Goal: Information Seeking & Learning: Learn about a topic

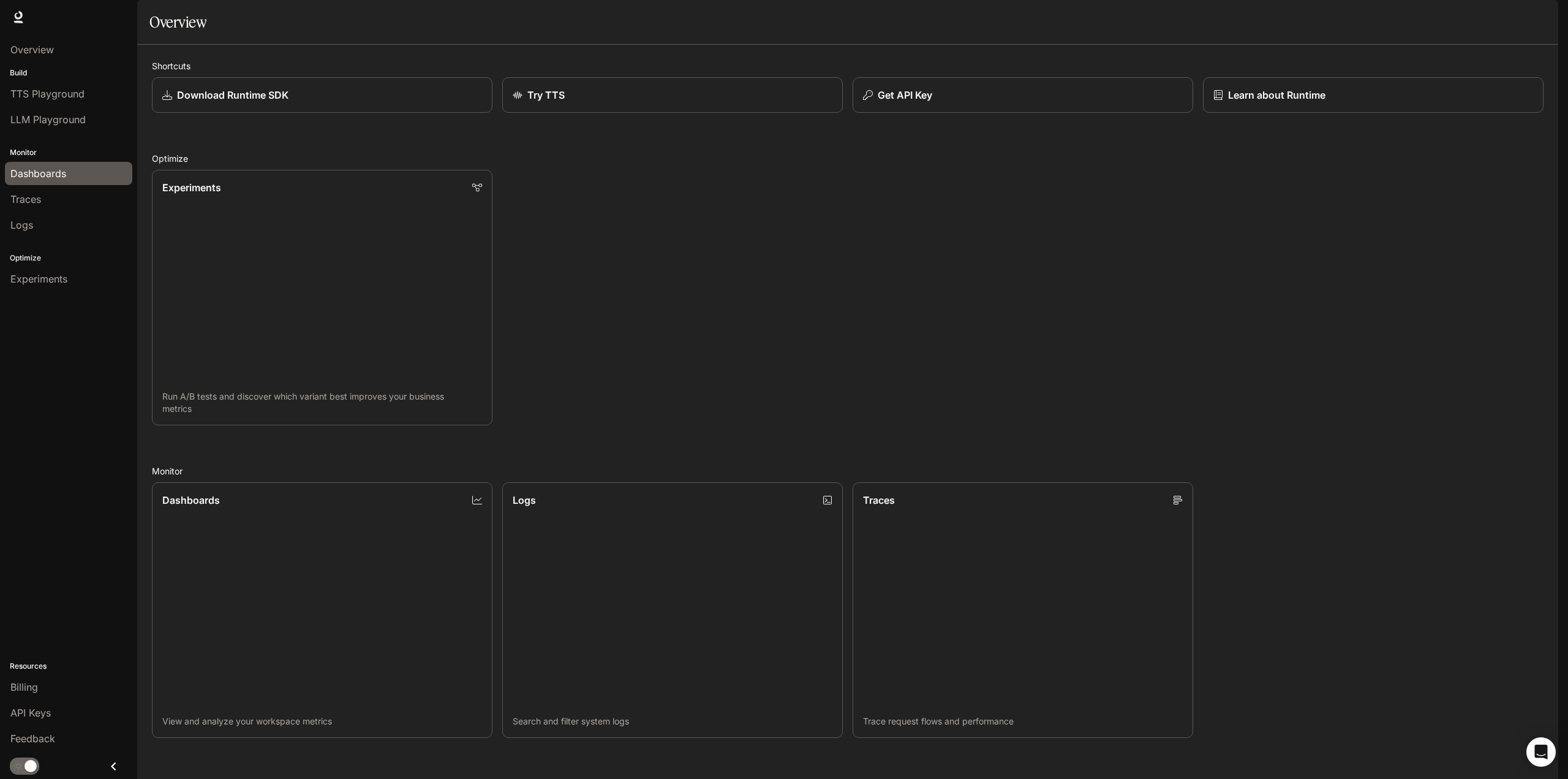
click at [78, 174] on div "Dashboards" at bounding box center [68, 174] width 116 height 15
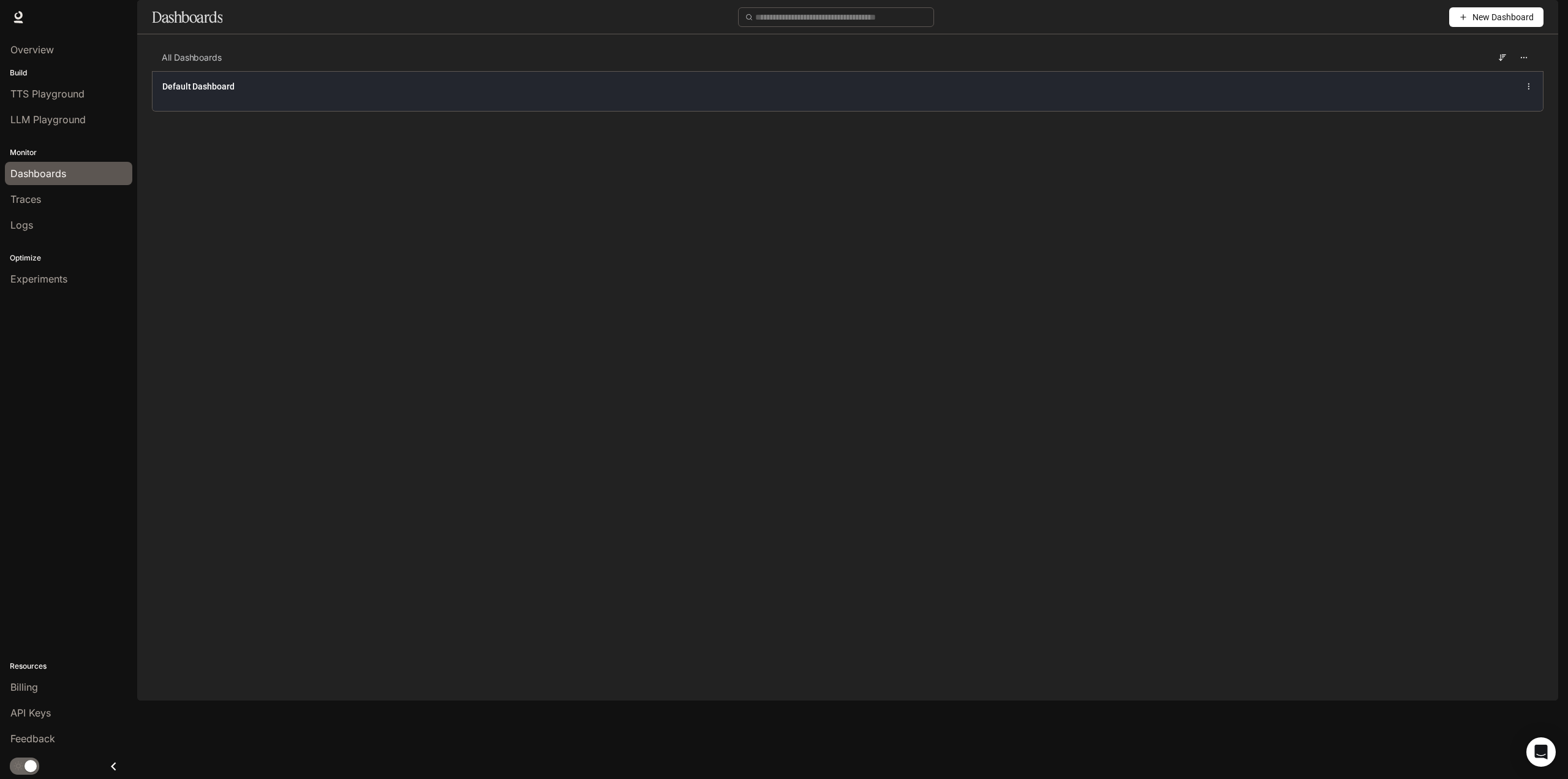
click at [295, 92] on div "Default Dashboard" at bounding box center [565, 86] width 805 height 12
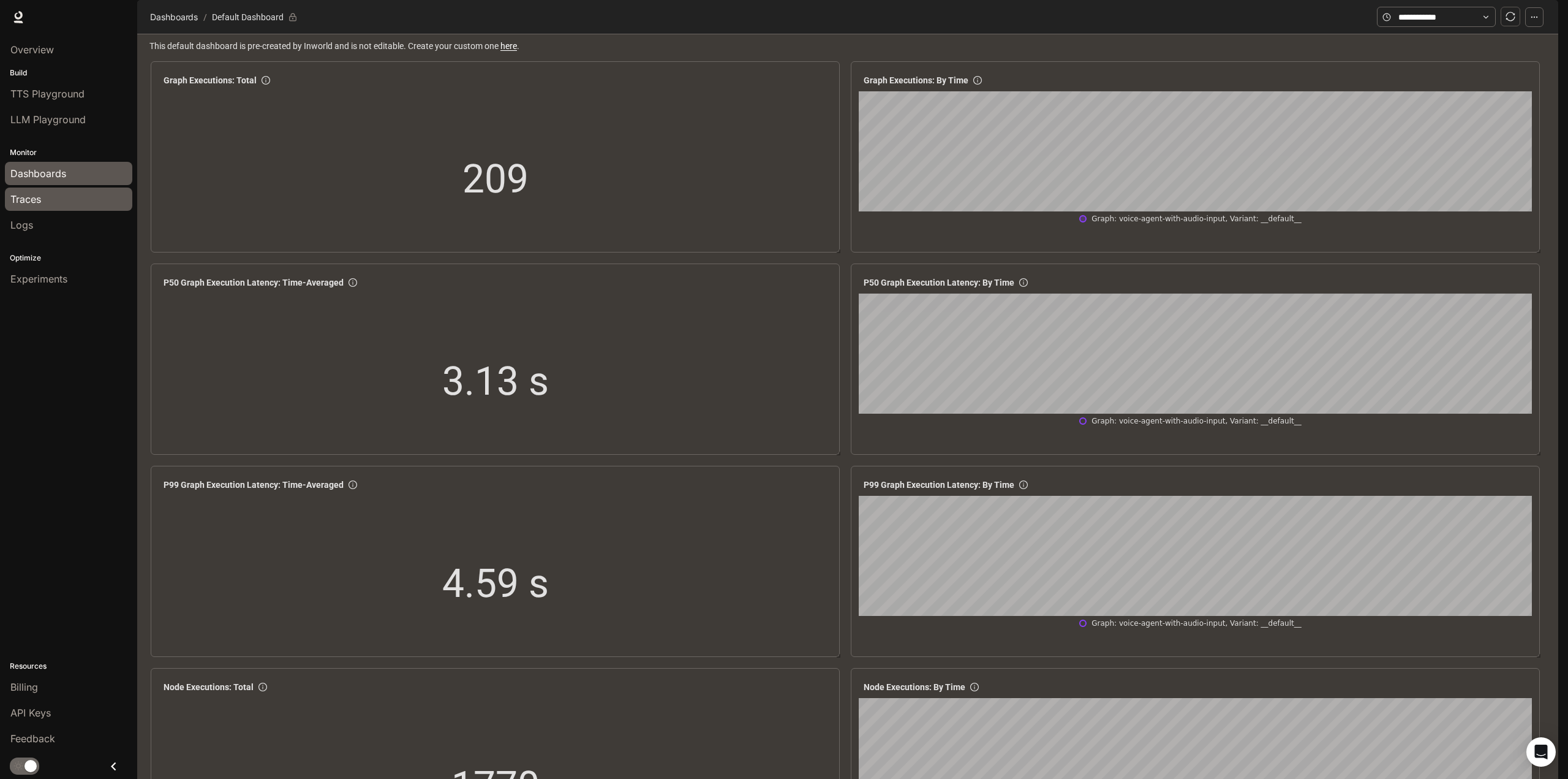
click at [44, 201] on div "Traces" at bounding box center [68, 199] width 116 height 15
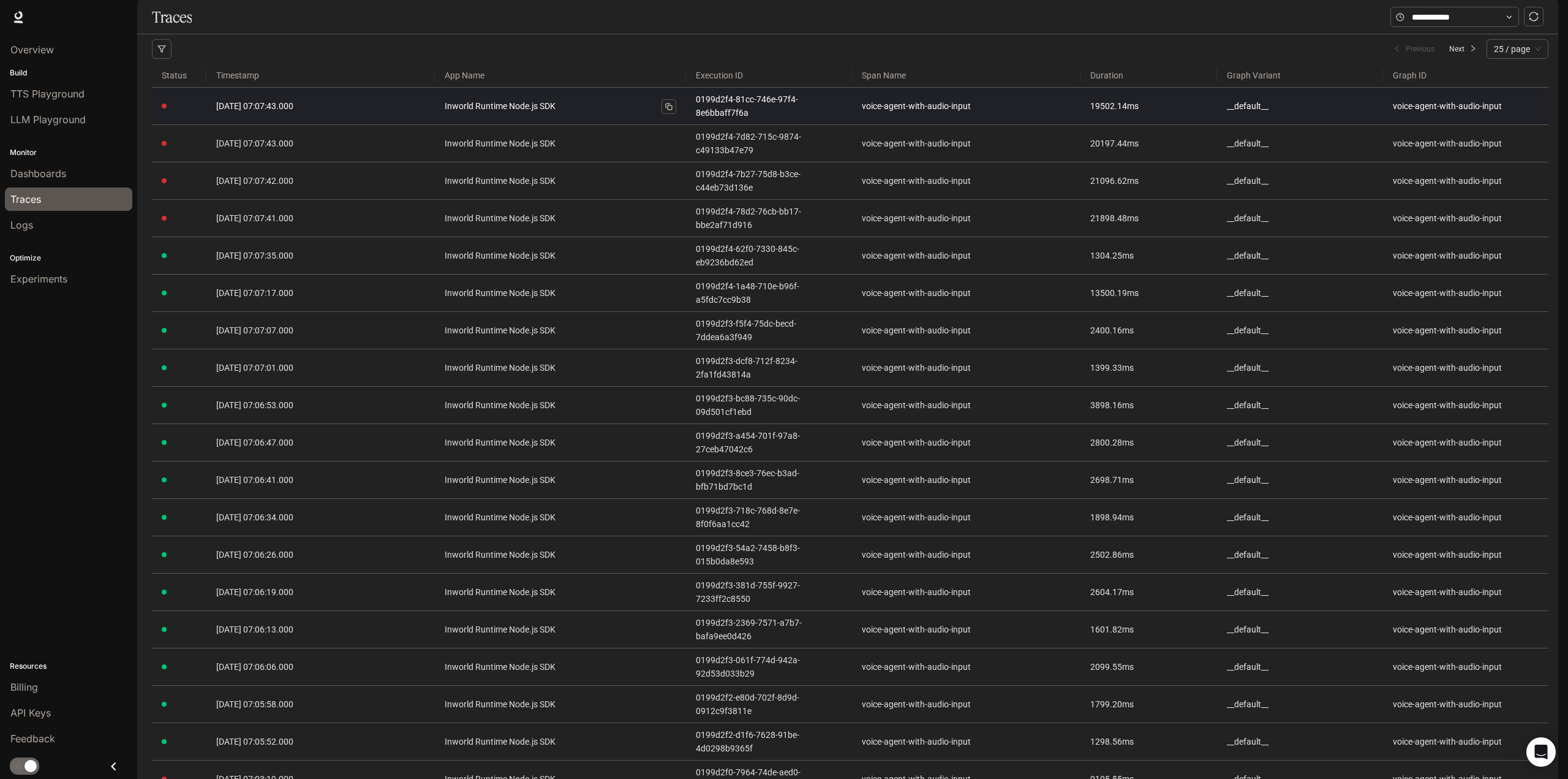
click at [540, 113] on link "Inworld Runtime Node.js SDK" at bounding box center [560, 106] width 232 height 14
